Goal: Task Accomplishment & Management: Use online tool/utility

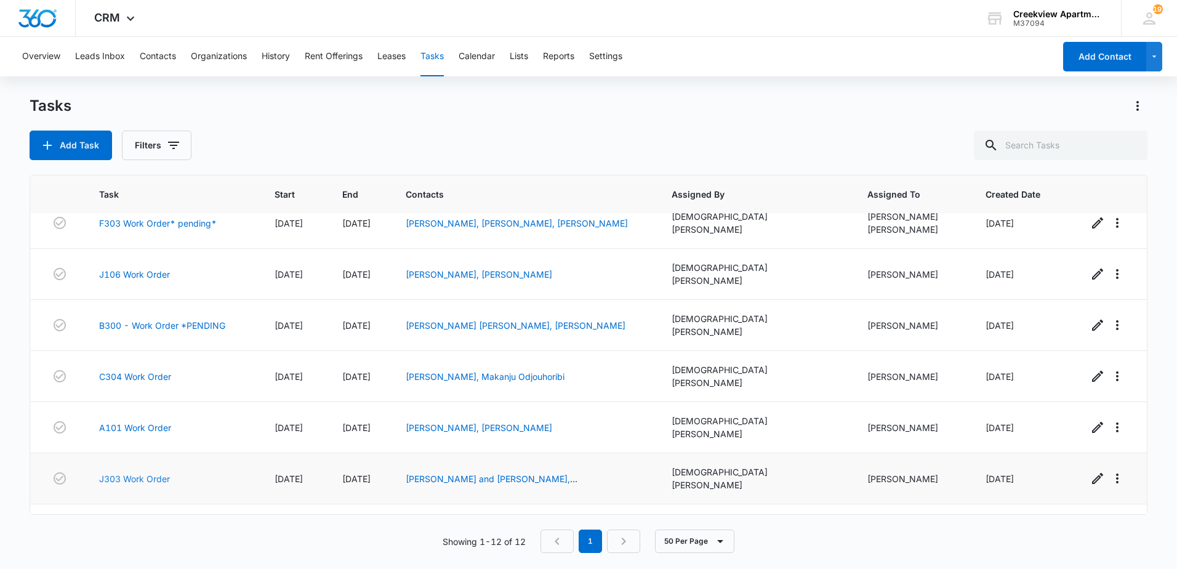
scroll to position [257, 0]
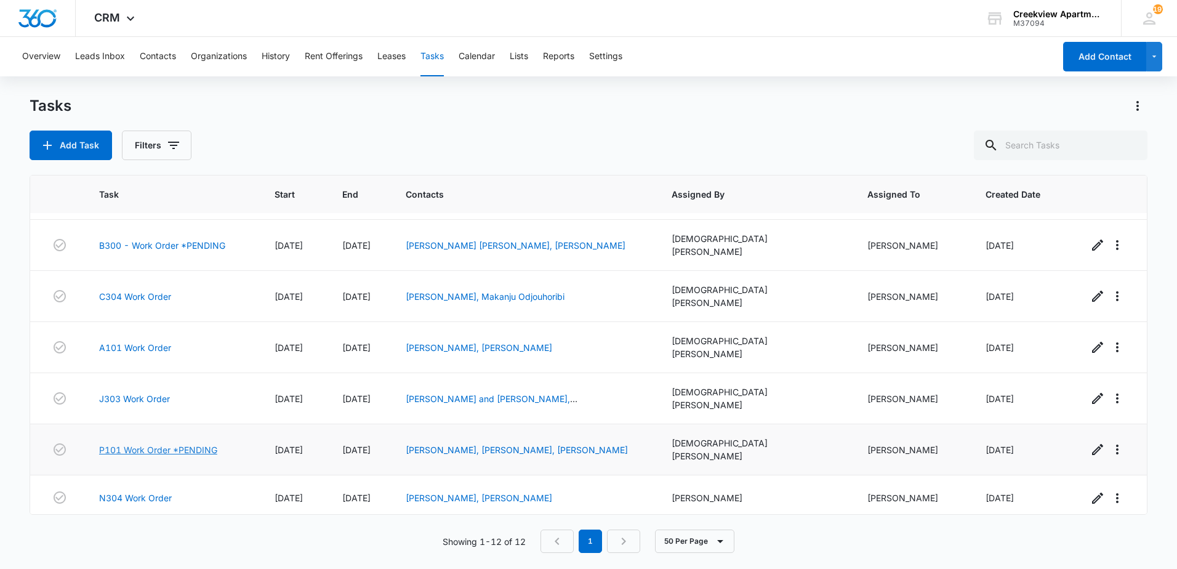
click at [135, 443] on link "P101 Work Order *PENDING" at bounding box center [158, 449] width 118 height 13
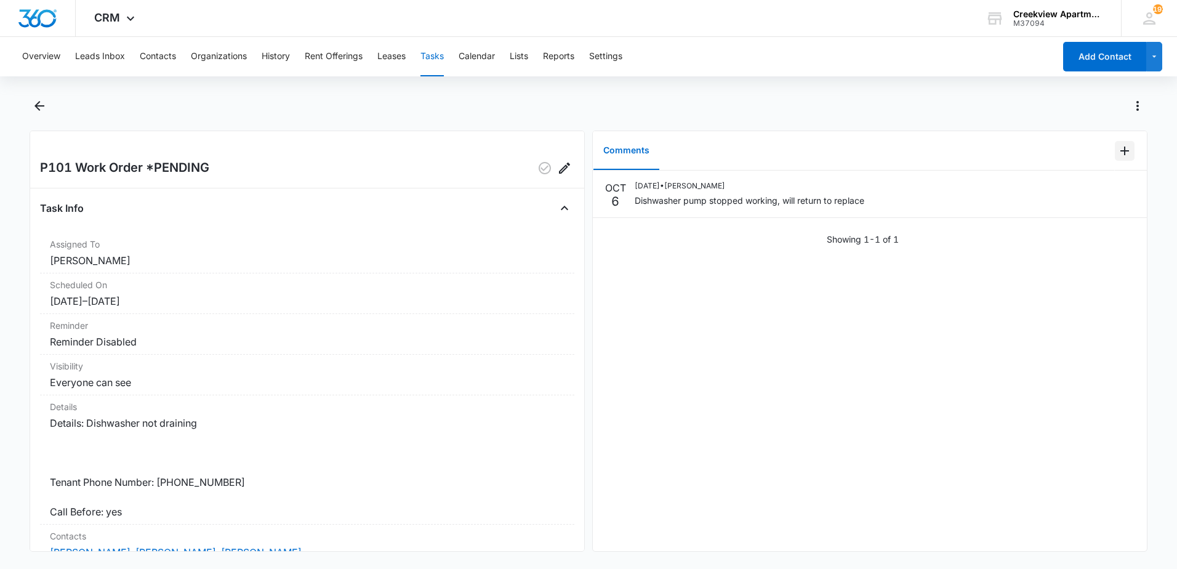
click at [1120, 153] on icon "Add Comment" at bounding box center [1124, 151] width 9 height 9
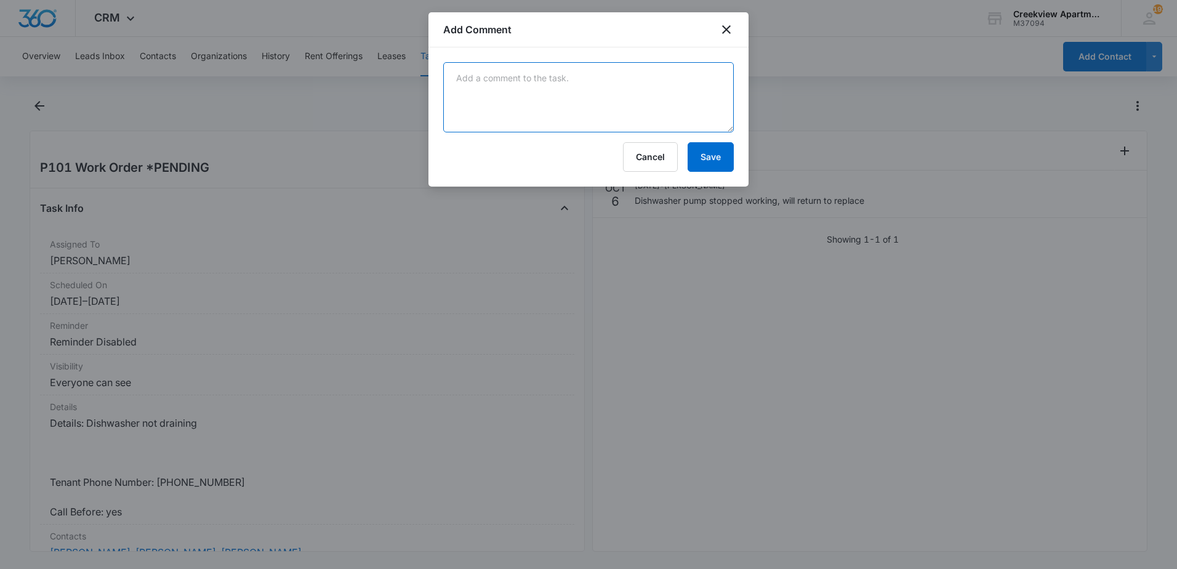
click at [619, 117] on textarea at bounding box center [588, 97] width 291 height 70
type textarea "replaced drain pump"
click at [699, 158] on button "Save" at bounding box center [711, 157] width 46 height 30
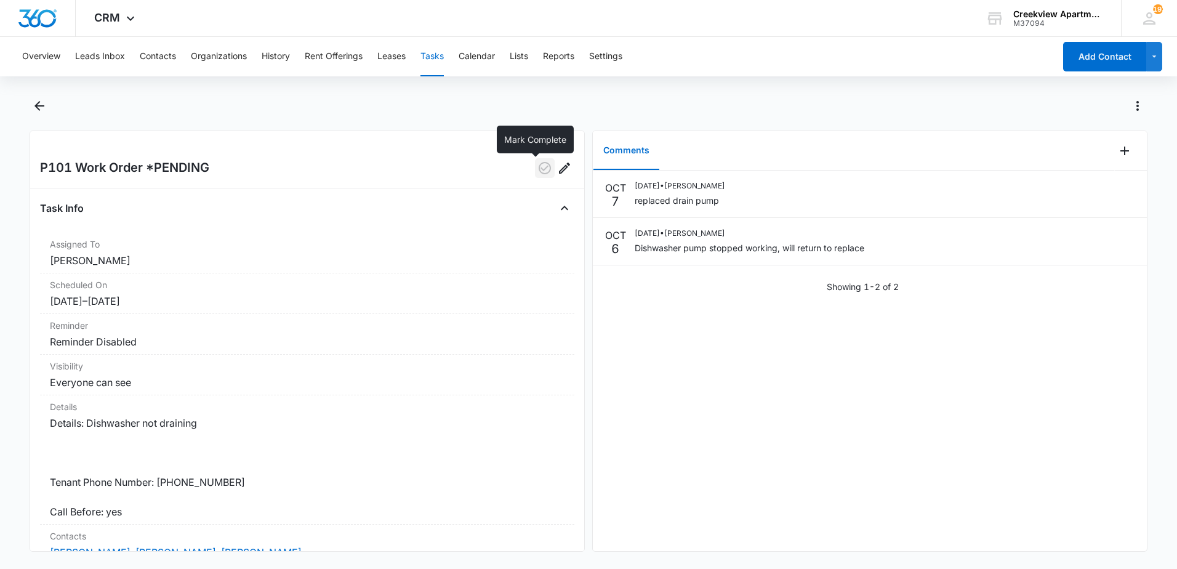
click at [537, 164] on icon "button" at bounding box center [544, 168] width 15 height 15
click at [35, 106] on icon "Back" at bounding box center [39, 106] width 10 height 10
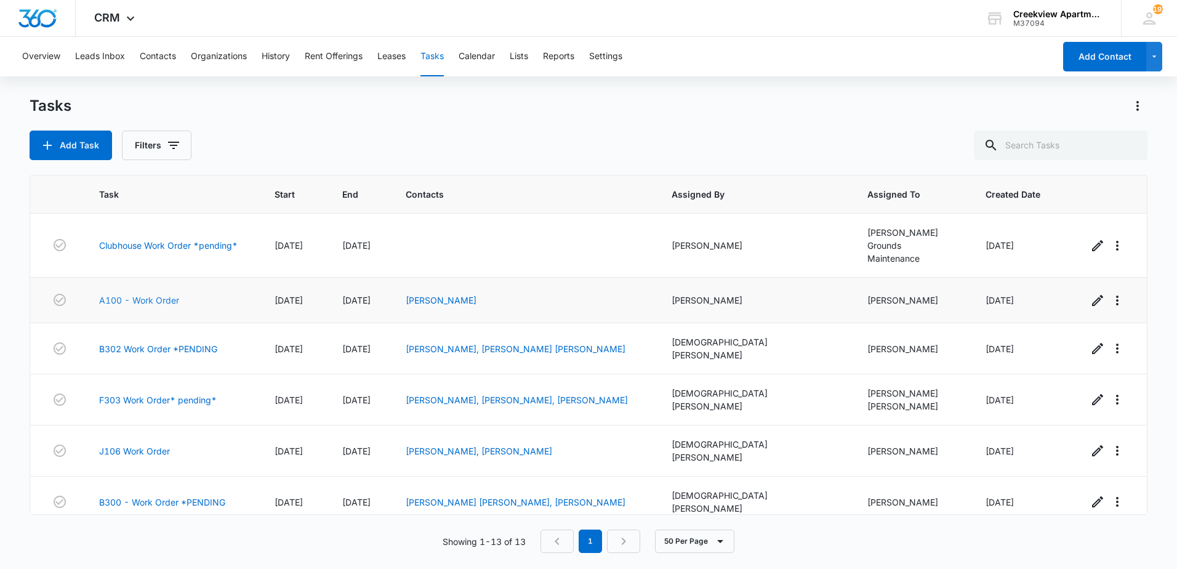
scroll to position [302, 0]
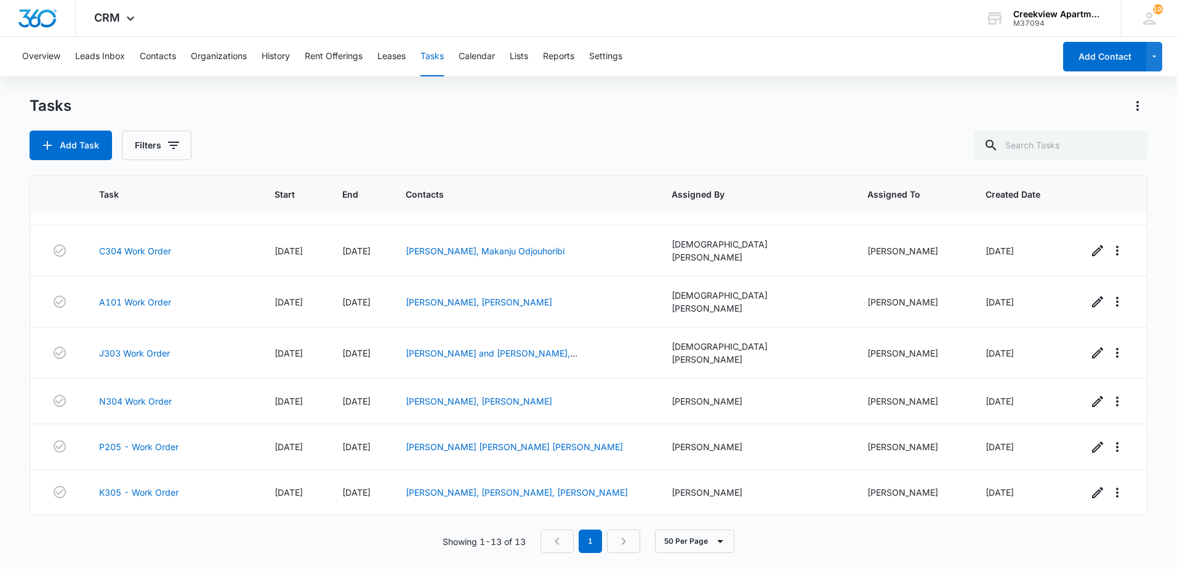
click at [146, 534] on link "P102 Work Order" at bounding box center [134, 540] width 71 height 13
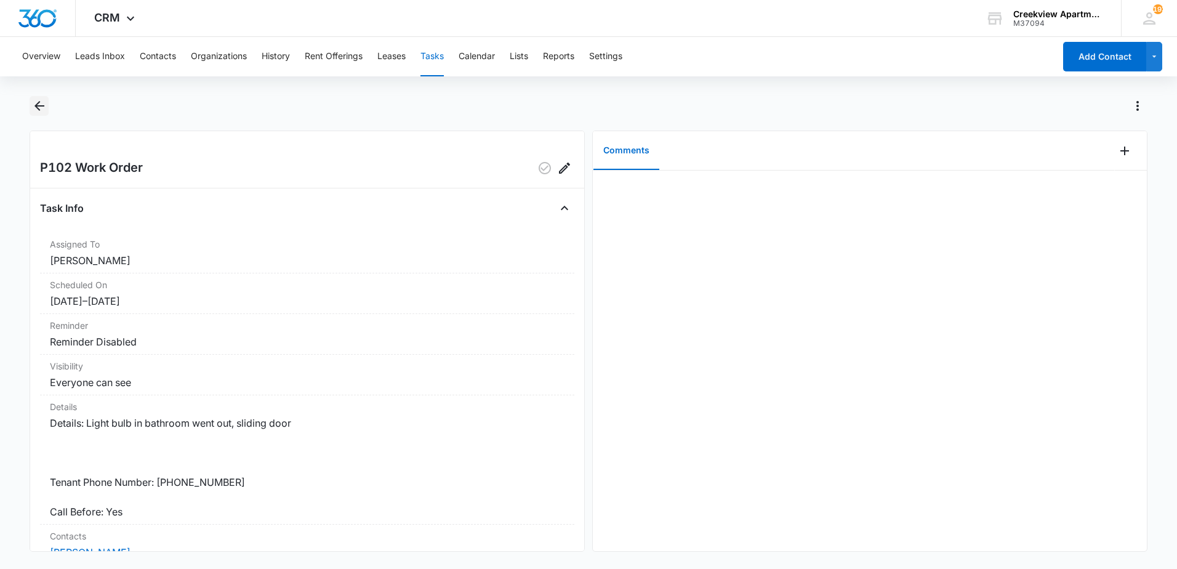
click at [49, 101] on button "Back" at bounding box center [39, 106] width 19 height 20
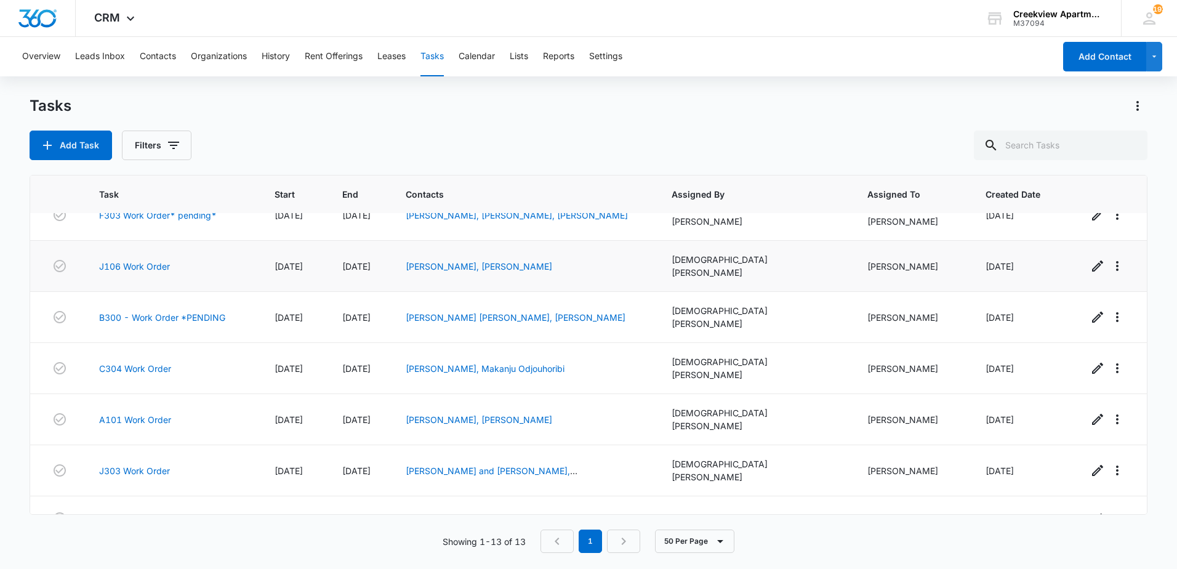
scroll to position [302, 0]
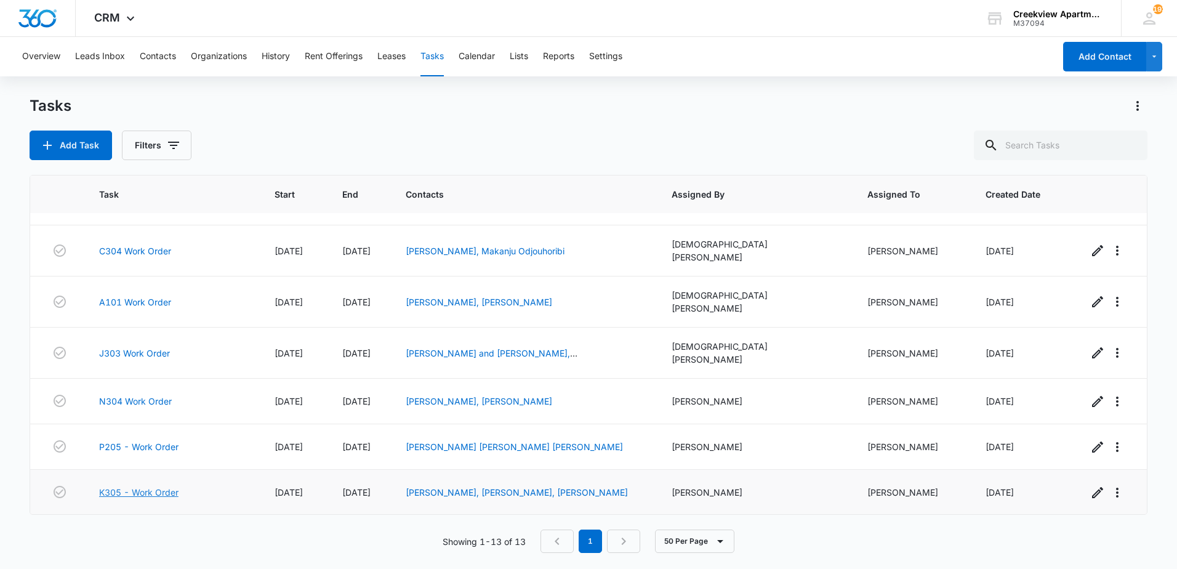
click at [166, 486] on link "K305 - Work Order" at bounding box center [138, 492] width 79 height 13
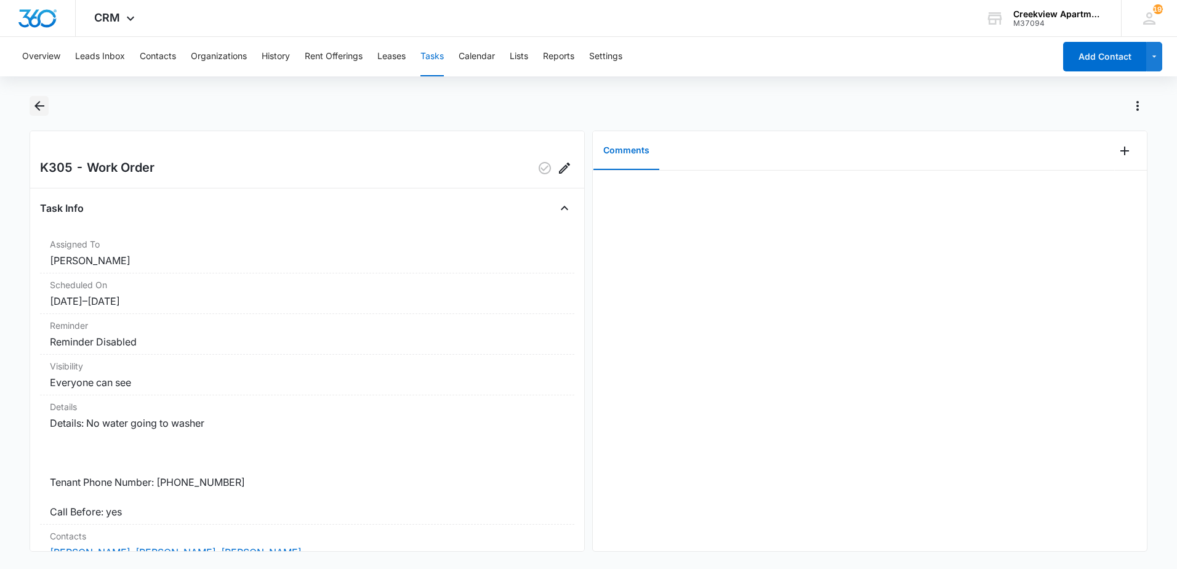
click at [39, 110] on icon "Back" at bounding box center [39, 106] width 10 height 10
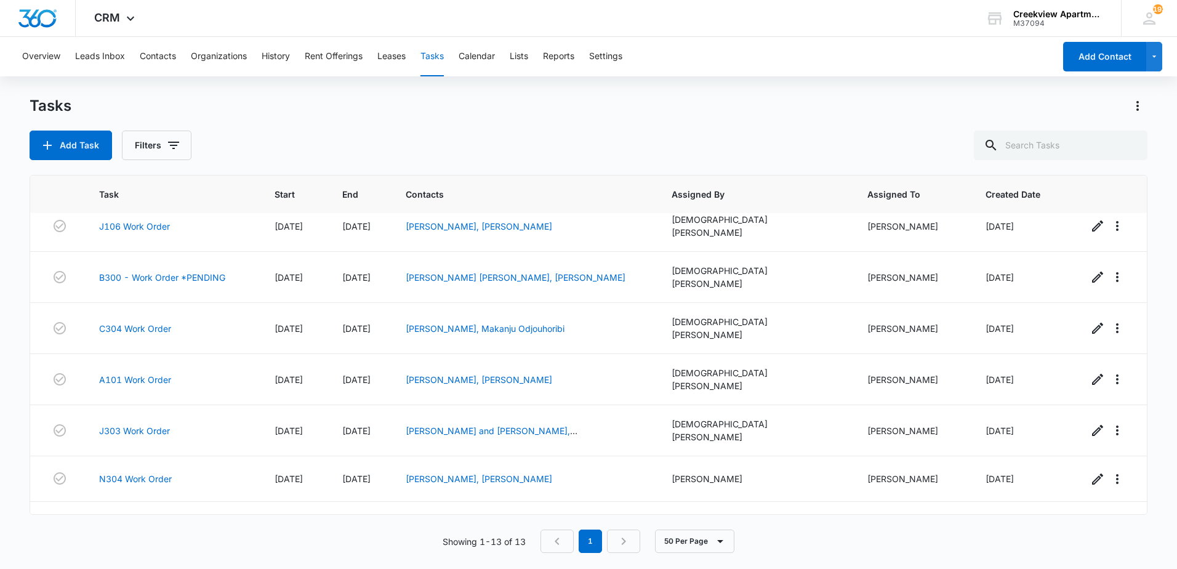
scroll to position [246, 0]
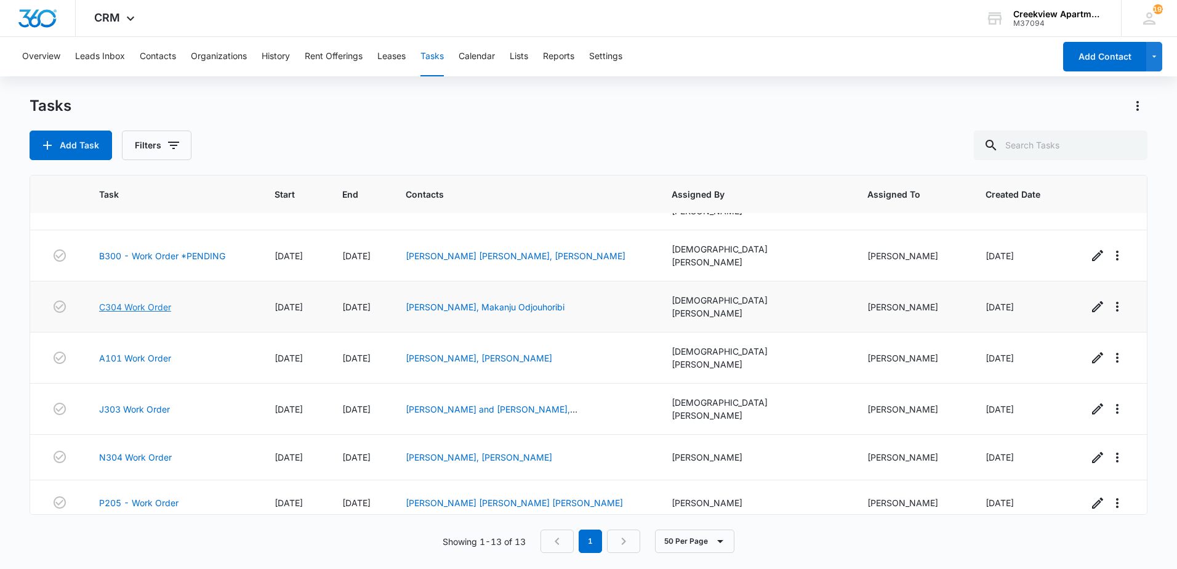
click at [155, 300] on link "C304 Work Order" at bounding box center [135, 306] width 72 height 13
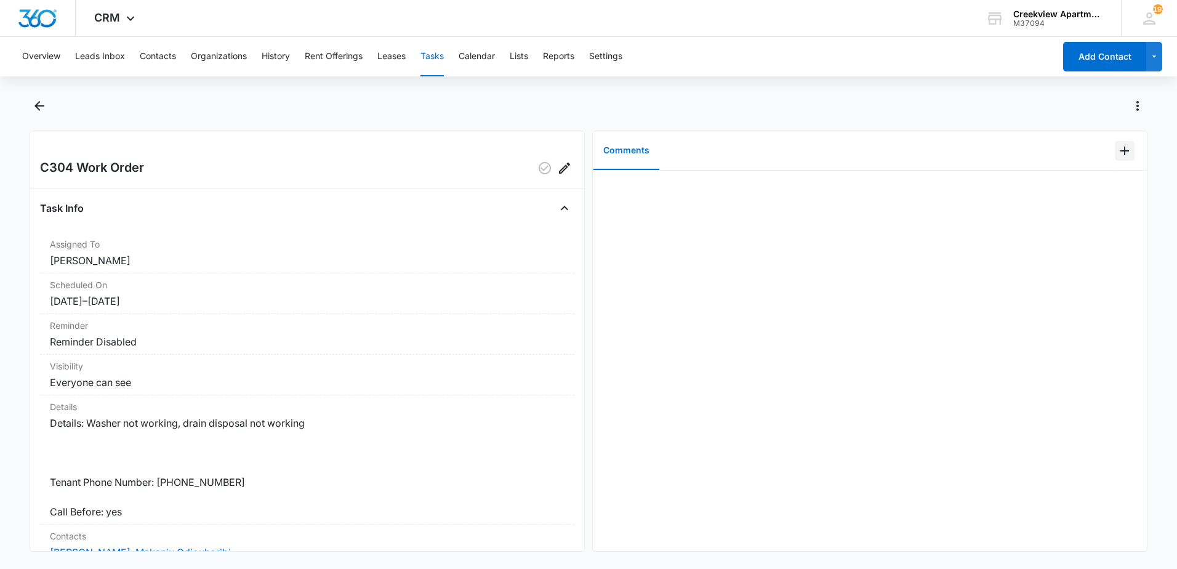
click at [1120, 151] on icon "Add Comment" at bounding box center [1124, 151] width 9 height 9
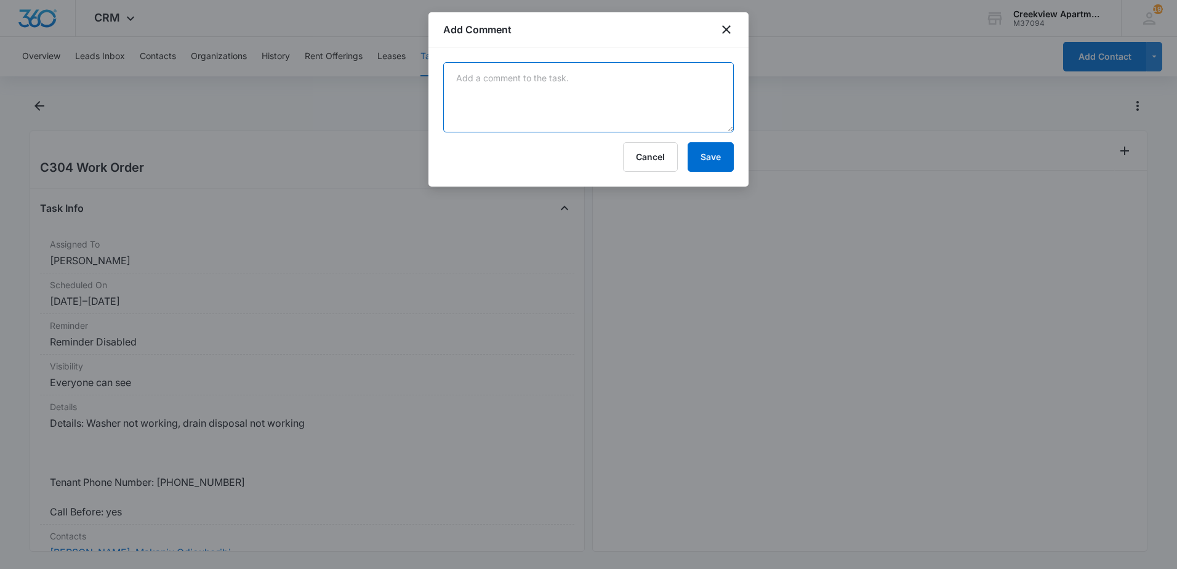
click at [692, 105] on textarea at bounding box center [588, 97] width 291 height 70
type textarea "cleared disposal, washer is working, ran diagnostics and everything tested good…"
click at [710, 155] on button "Save" at bounding box center [711, 157] width 46 height 30
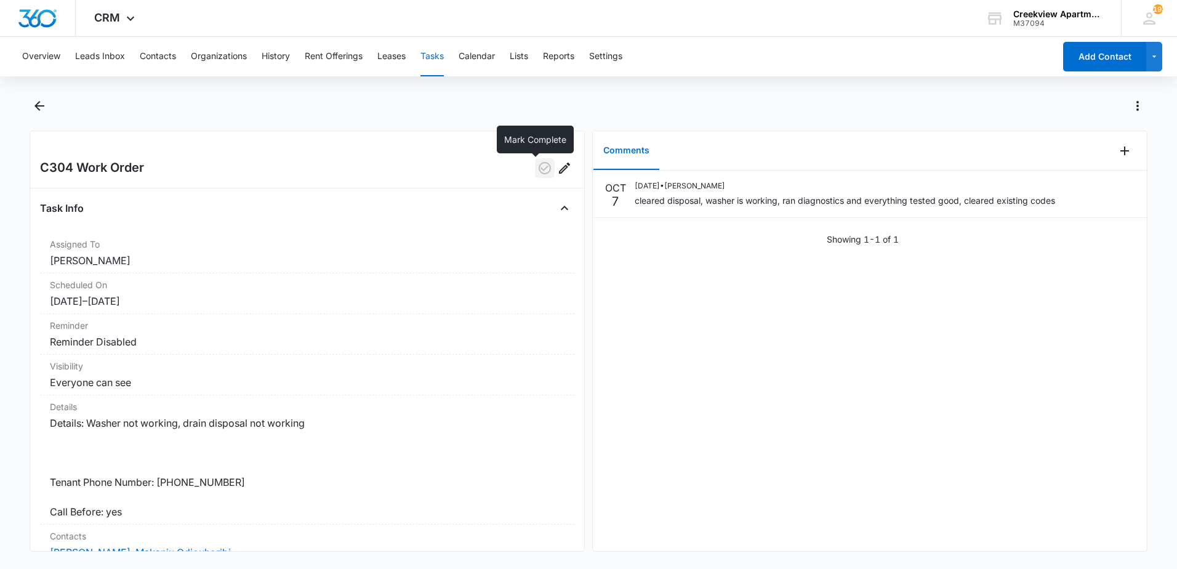
click at [537, 166] on icon "button" at bounding box center [544, 168] width 15 height 15
click at [38, 106] on icon "Back" at bounding box center [39, 106] width 10 height 10
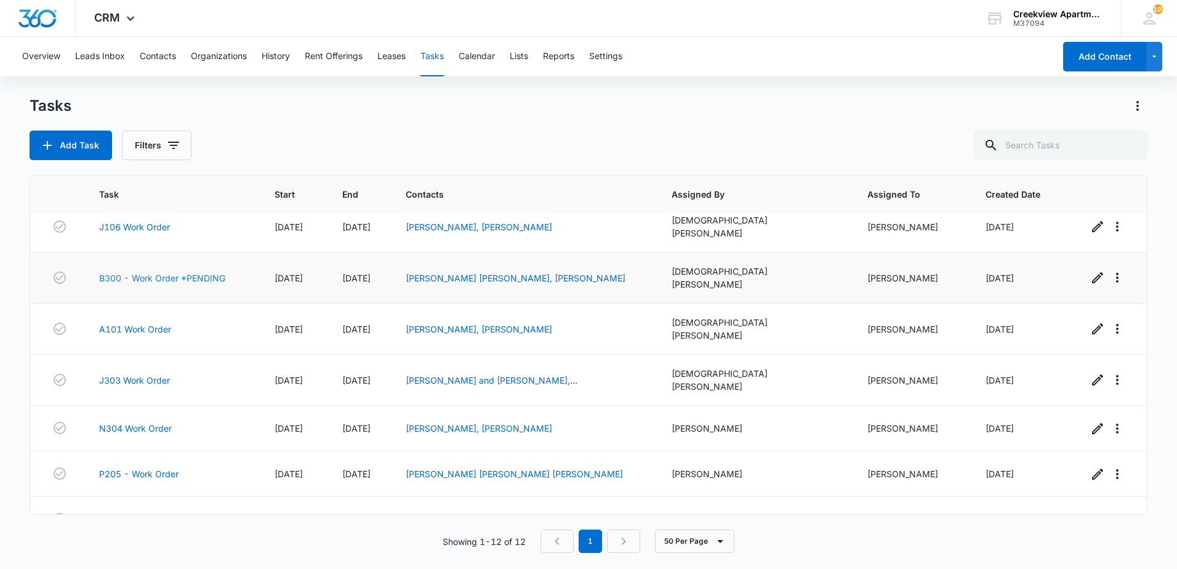
scroll to position [246, 0]
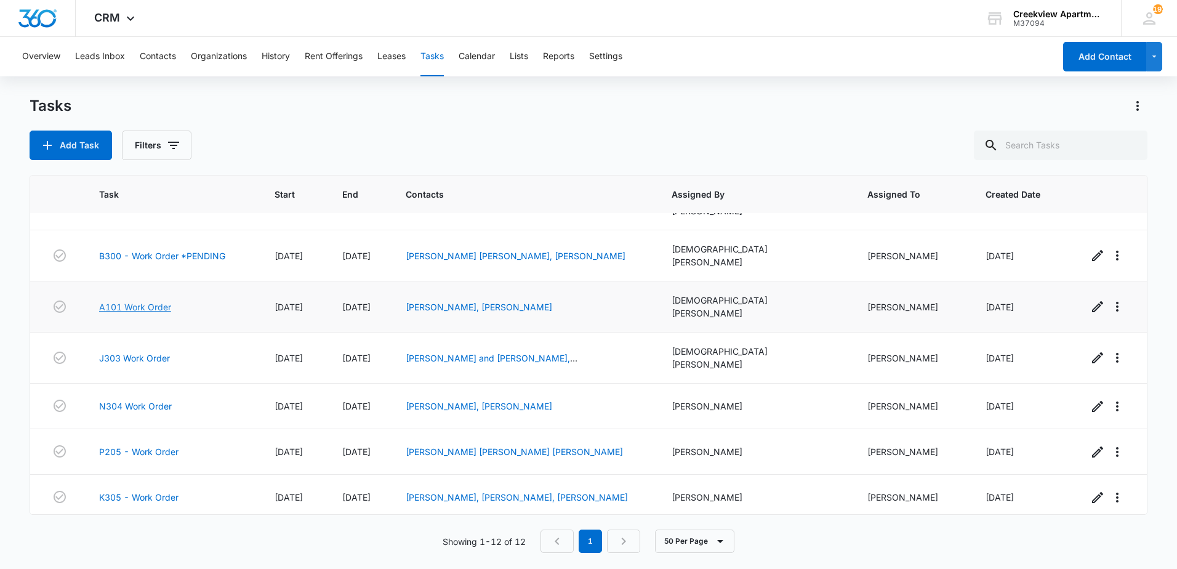
click at [137, 300] on link "A101 Work Order" at bounding box center [135, 306] width 72 height 13
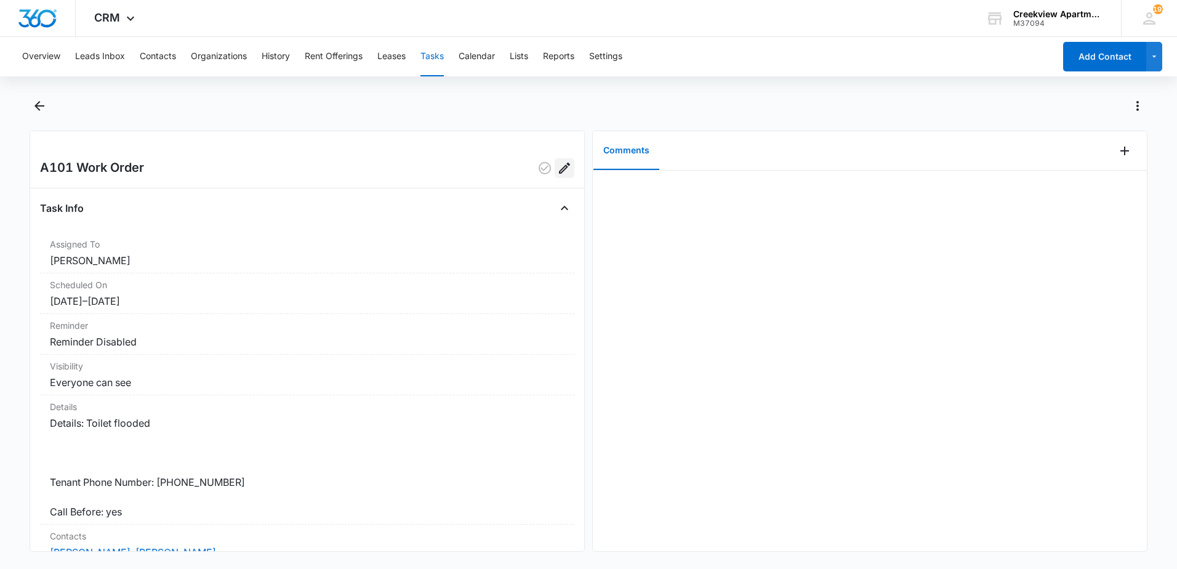
click at [559, 172] on icon "Edit" at bounding box center [564, 168] width 11 height 11
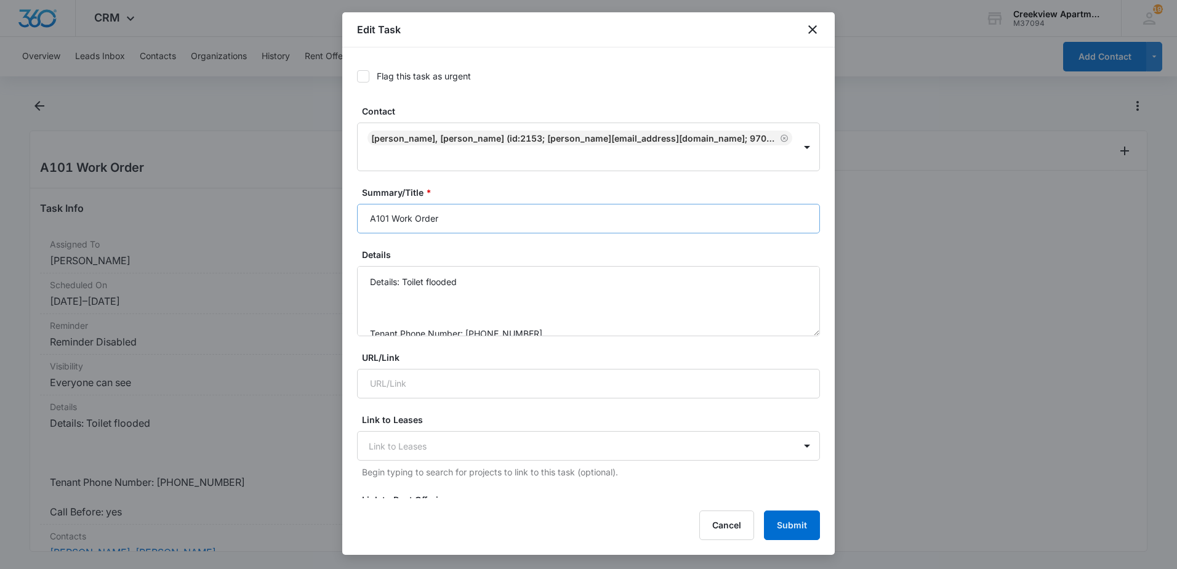
scroll to position [62, 0]
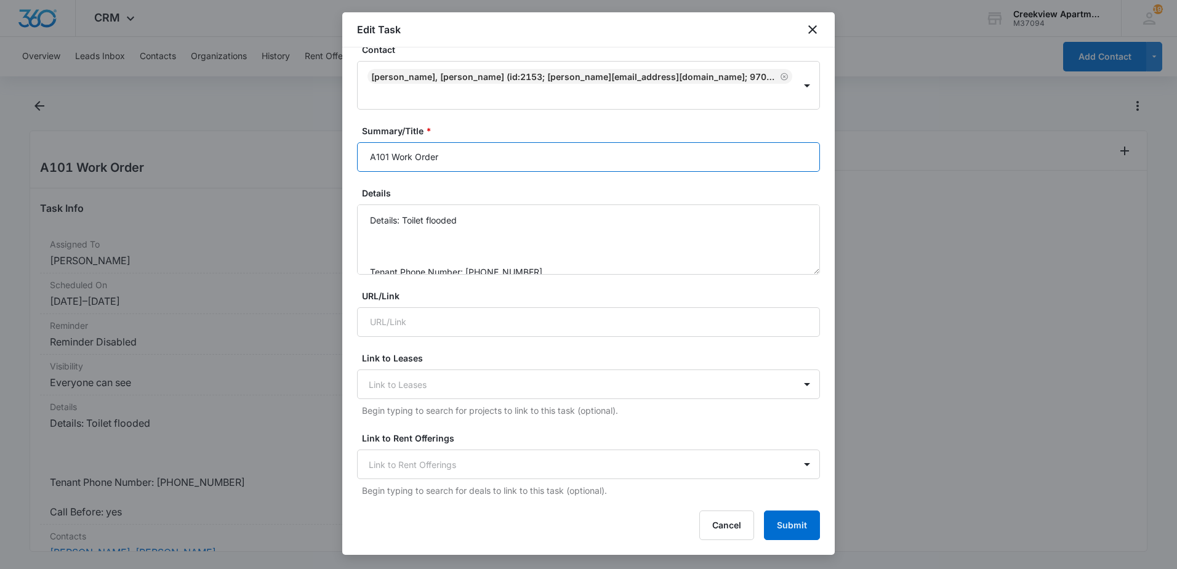
click at [512, 142] on input "A101 Work Order" at bounding box center [588, 157] width 463 height 30
type input "A101 Work Order *PENDING"
click at [793, 520] on button "Submit" at bounding box center [792, 525] width 56 height 30
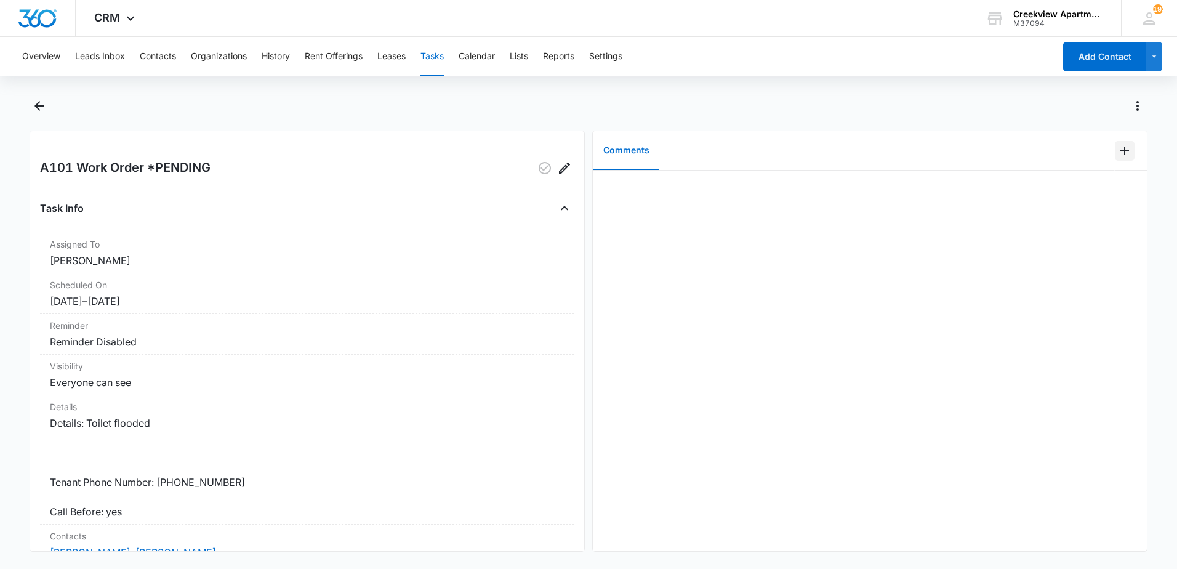
click at [1117, 155] on icon "Add Comment" at bounding box center [1124, 150] width 15 height 15
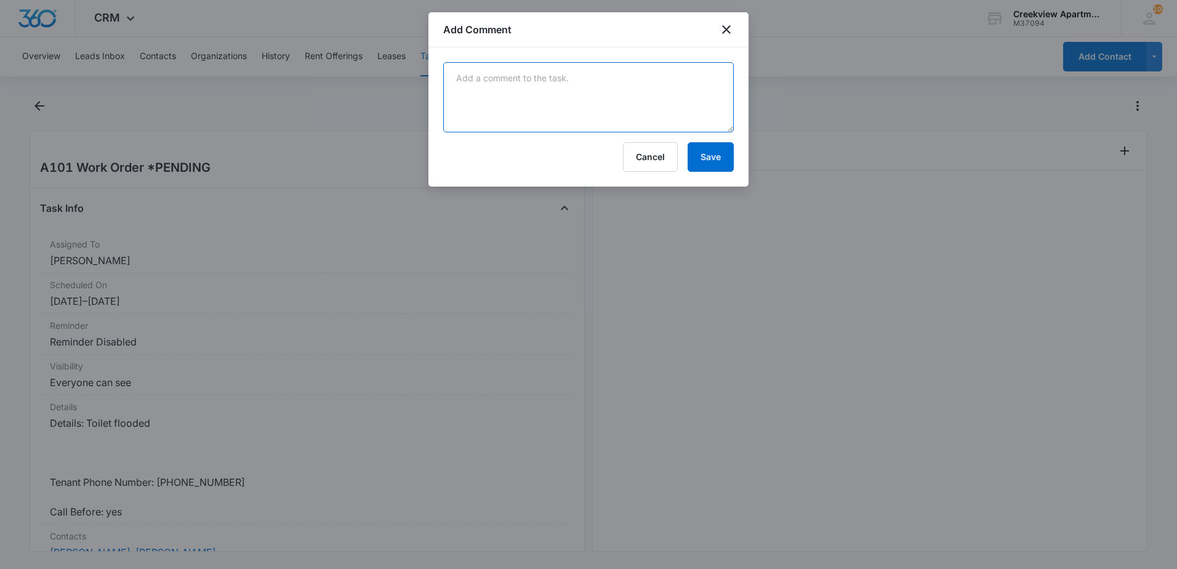
click at [555, 100] on textarea at bounding box center [588, 97] width 291 height 70
type textarea "S"
type textarea "t"
type textarea "Tenant stated toilet started bubbling and overfilled, has occurred before, cont…"
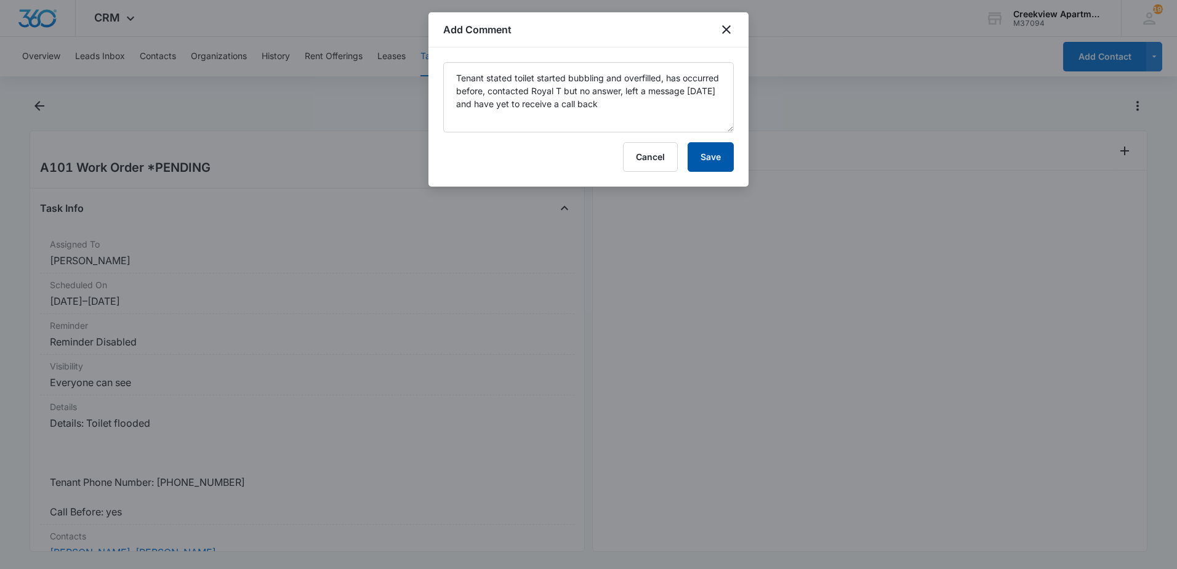
click at [717, 160] on button "Save" at bounding box center [711, 157] width 46 height 30
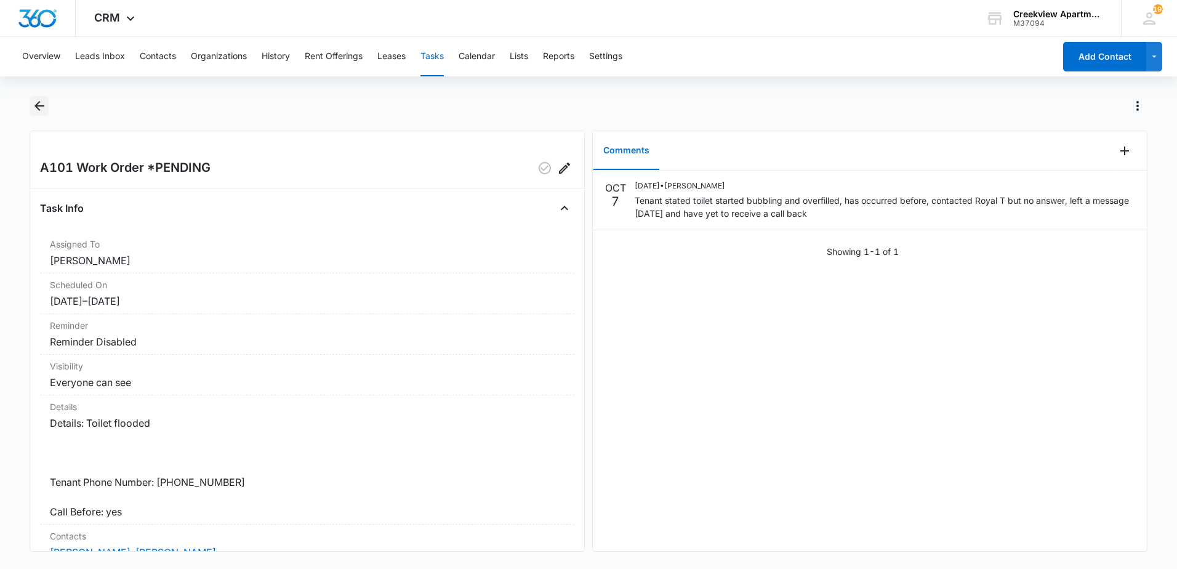
click at [39, 108] on icon "Back" at bounding box center [39, 105] width 15 height 15
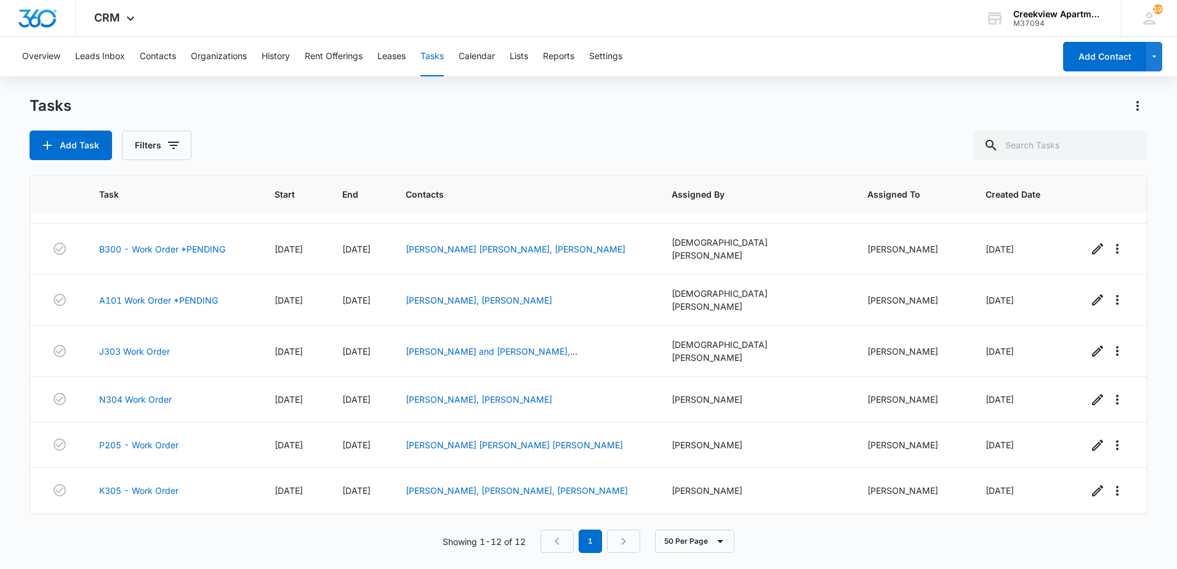
scroll to position [257, 0]
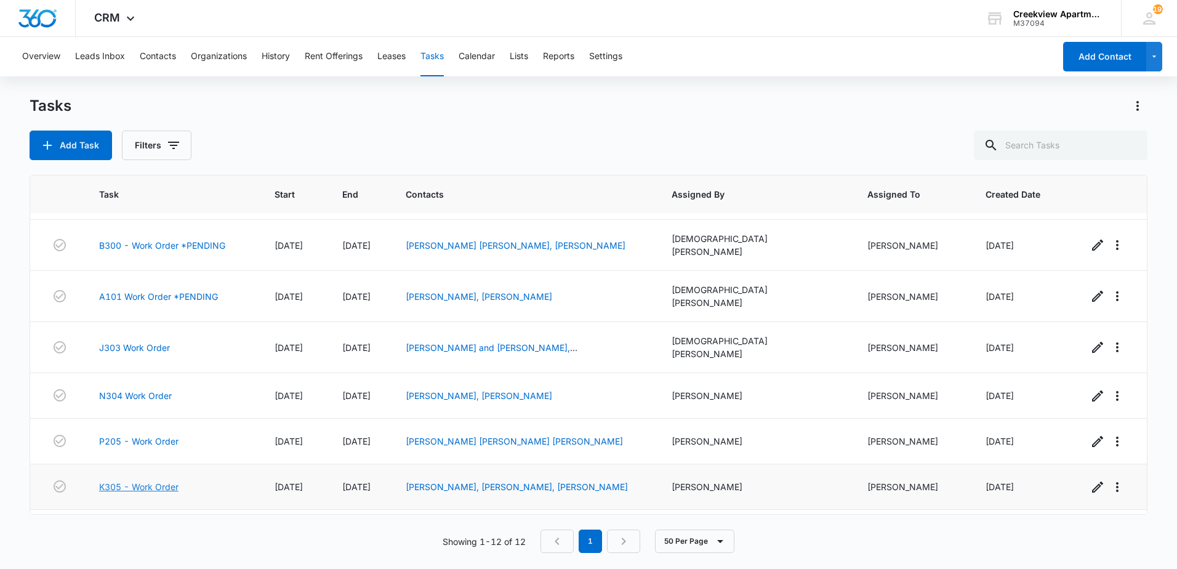
click at [147, 480] on link "K305 - Work Order" at bounding box center [138, 486] width 79 height 13
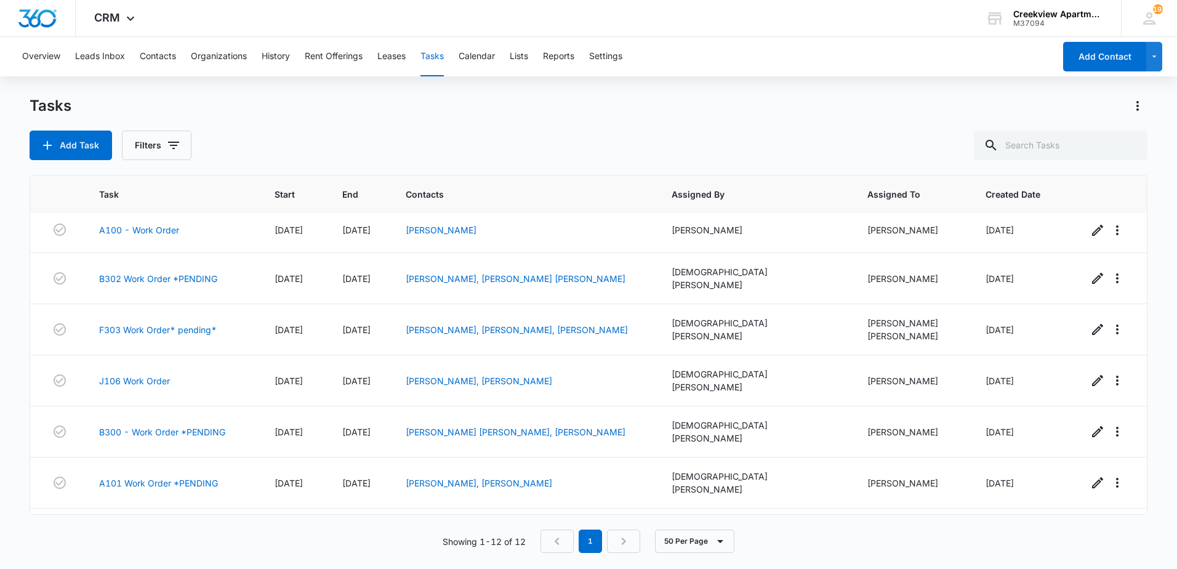
scroll to position [257, 0]
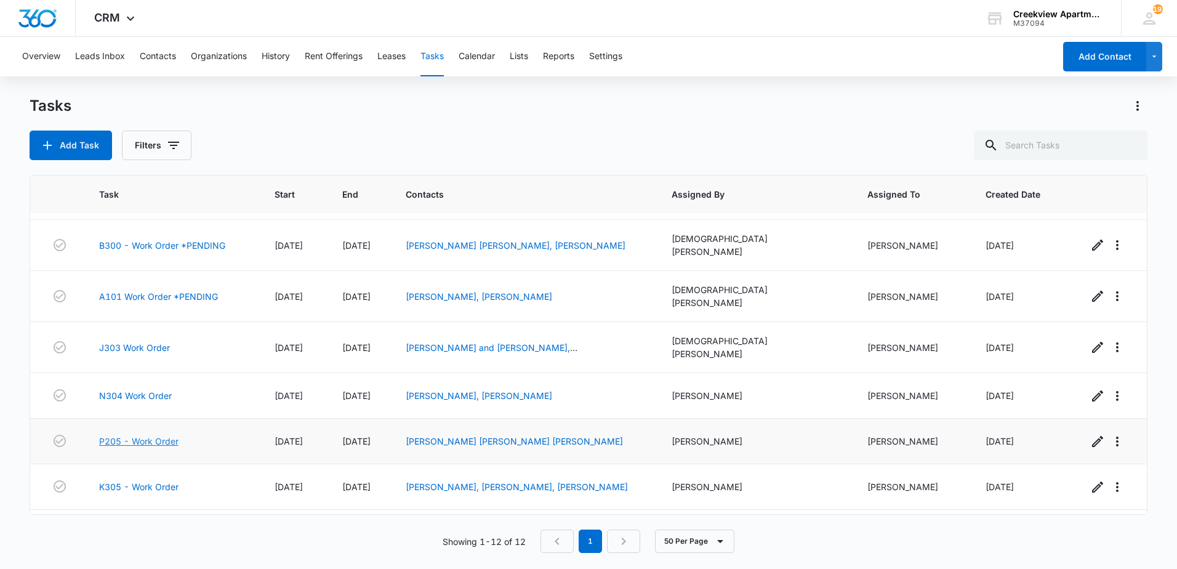
click at [146, 435] on link "P205 - Work Order" at bounding box center [138, 441] width 79 height 13
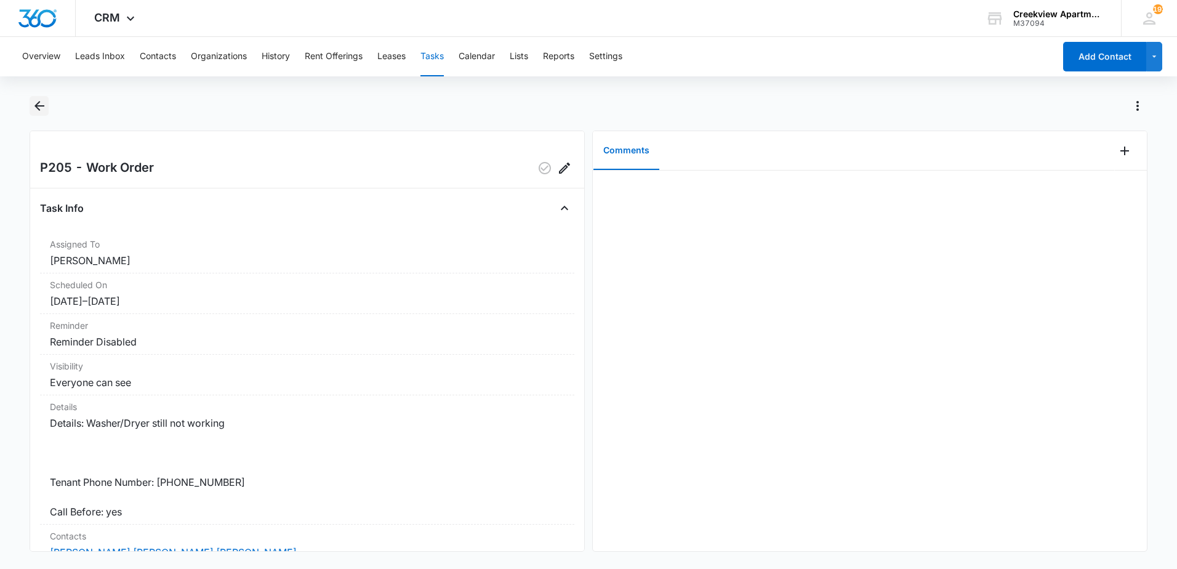
click at [42, 110] on icon "Back" at bounding box center [39, 105] width 15 height 15
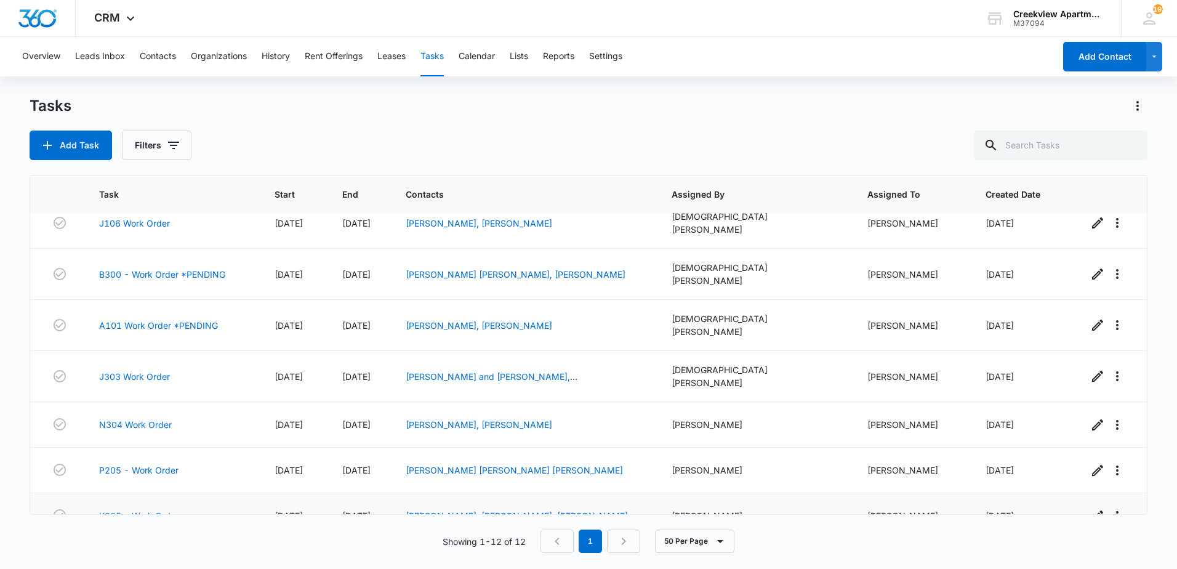
scroll to position [257, 0]
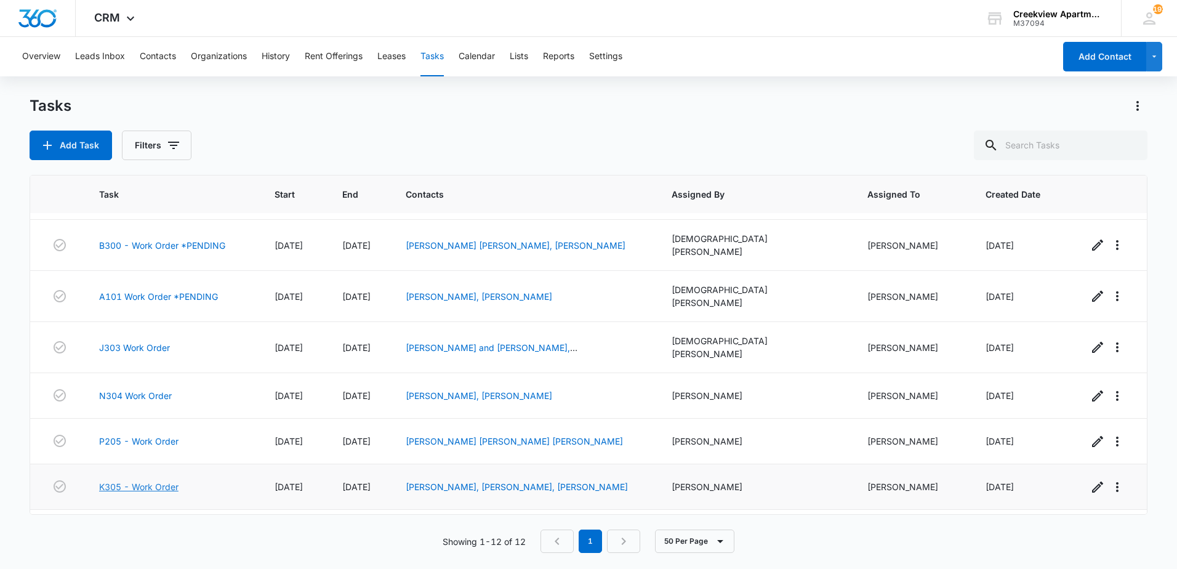
click at [119, 480] on link "K305 - Work Order" at bounding box center [138, 486] width 79 height 13
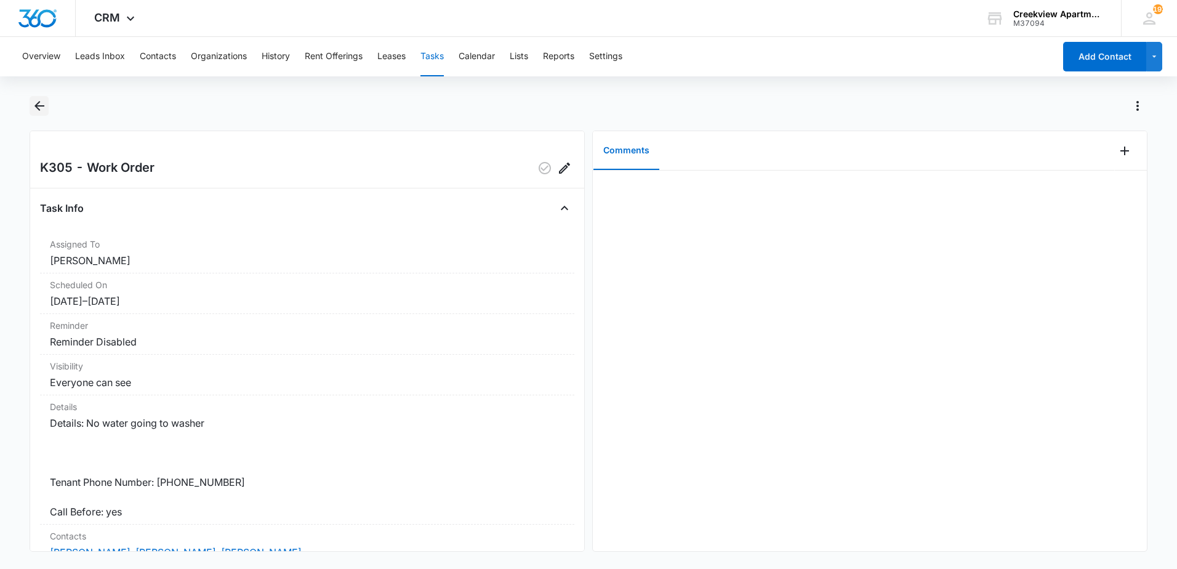
click at [39, 107] on icon "Back" at bounding box center [39, 105] width 15 height 15
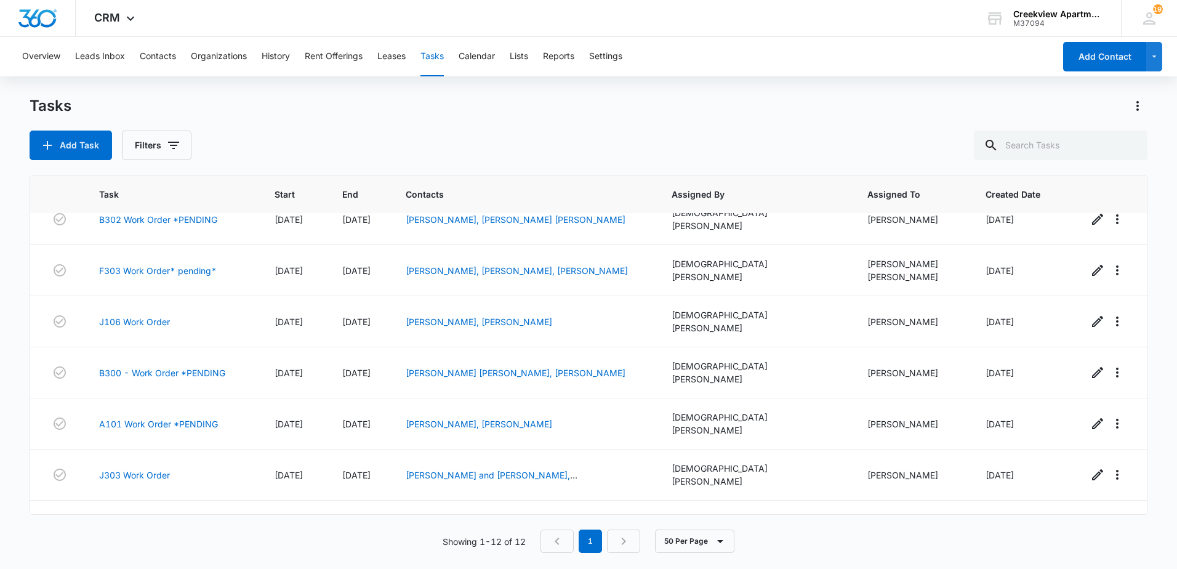
scroll to position [257, 0]
